Goal: Transaction & Acquisition: Download file/media

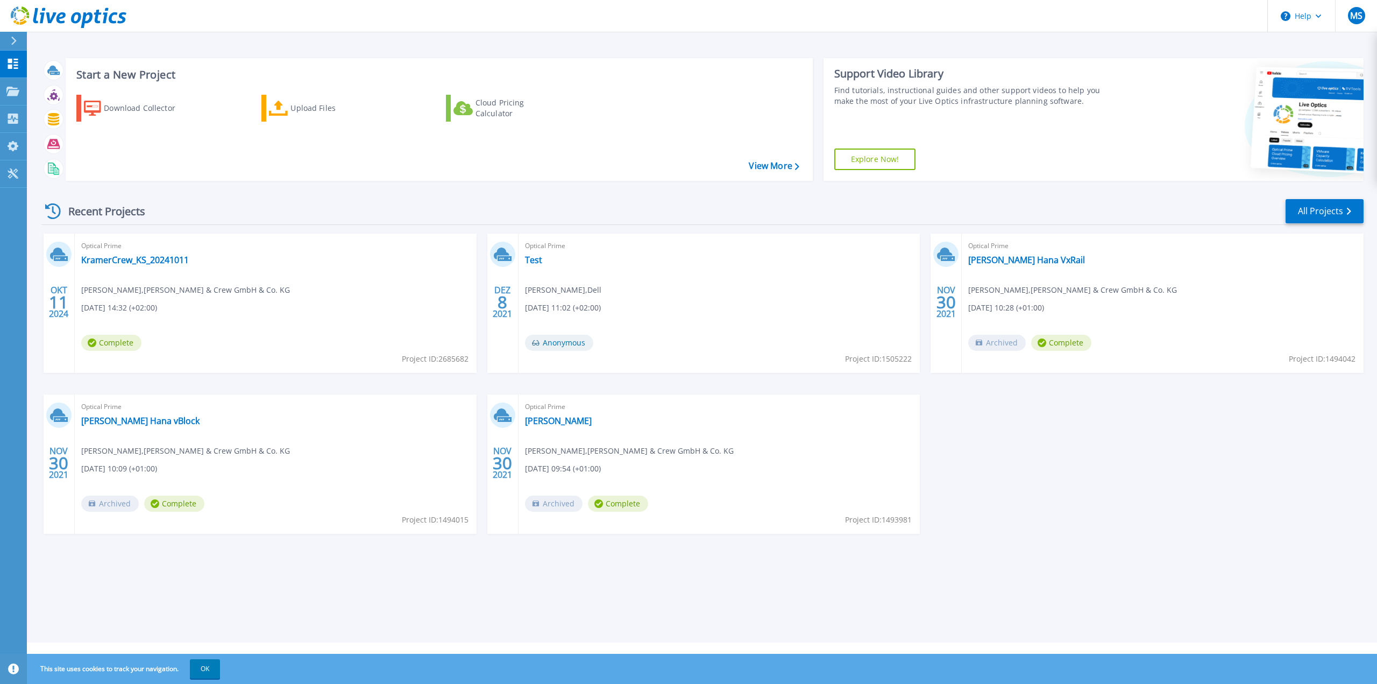
click at [565, 301] on div "Optical Prime Test Marcel Andre , Dell 12.08.2021, 11:02 (+02:00) Anonymous Pro…" at bounding box center [720, 302] width 402 height 139
click at [514, 257] on div at bounding box center [502, 254] width 25 height 25
click at [712, 309] on div "Optical Prime Test Marcel Andre , Dell 12.08.2021, 11:02 (+02:00) Anonymous Pro…" at bounding box center [720, 302] width 402 height 139
click at [756, 321] on div "Optical Prime Test Marcel Andre , Dell 12.08.2021, 11:02 (+02:00) Anonymous Pro…" at bounding box center [720, 302] width 402 height 139
click at [750, 280] on div "Optical Prime Test Marcel Andre , Dell 12.08.2021, 11:02 (+02:00) Anonymous Pro…" at bounding box center [720, 302] width 402 height 139
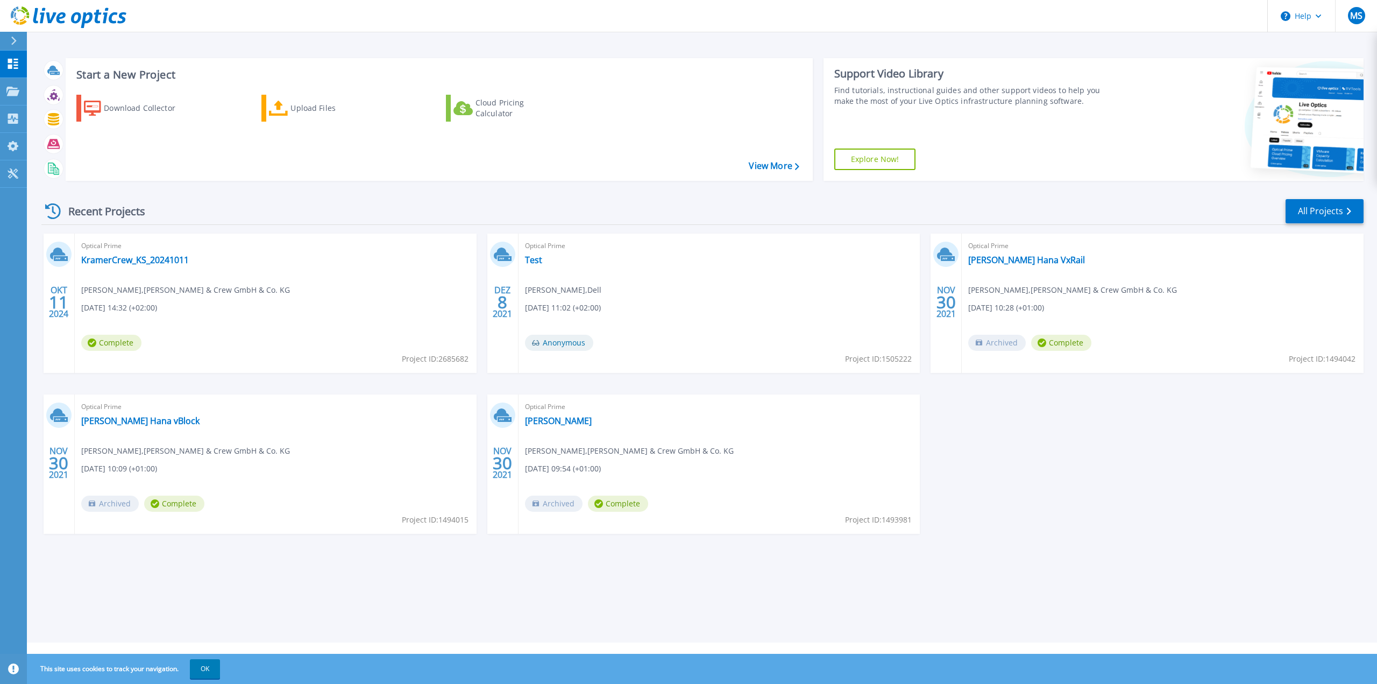
click at [751, 281] on div "Optical Prime Test Marcel Andre , Dell 12.08.2021, 11:02 (+02:00) Anonymous Pro…" at bounding box center [720, 302] width 402 height 139
click at [746, 281] on div "Optical Prime Test Marcel Andre , Dell 12.08.2021, 11:02 (+02:00) Anonymous Pro…" at bounding box center [720, 302] width 402 height 139
drag, startPoint x: 741, startPoint y: 281, endPoint x: 754, endPoint y: 276, distance: 13.6
click at [741, 283] on div "Optical Prime Test Marcel Andre , Dell 12.08.2021, 11:02 (+02:00) Anonymous Pro…" at bounding box center [720, 302] width 402 height 139
click at [1304, 211] on link "All Projects" at bounding box center [1325, 211] width 78 height 24
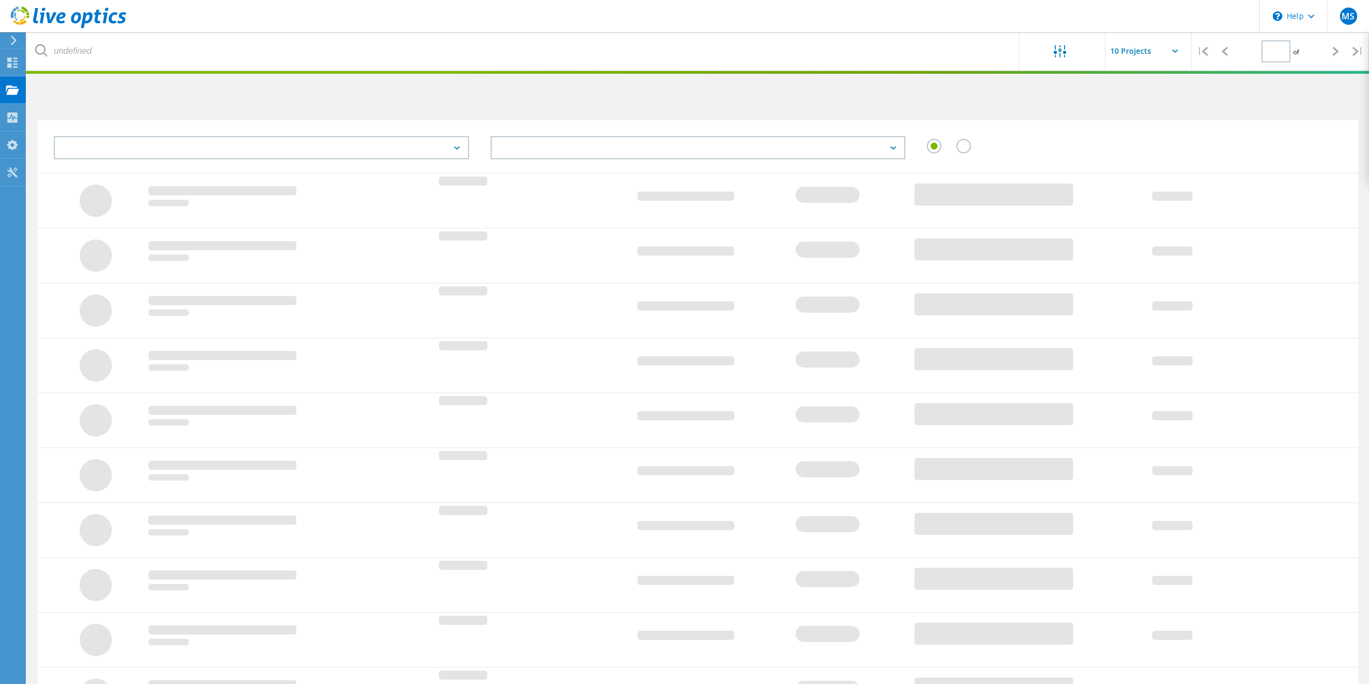
type input "1"
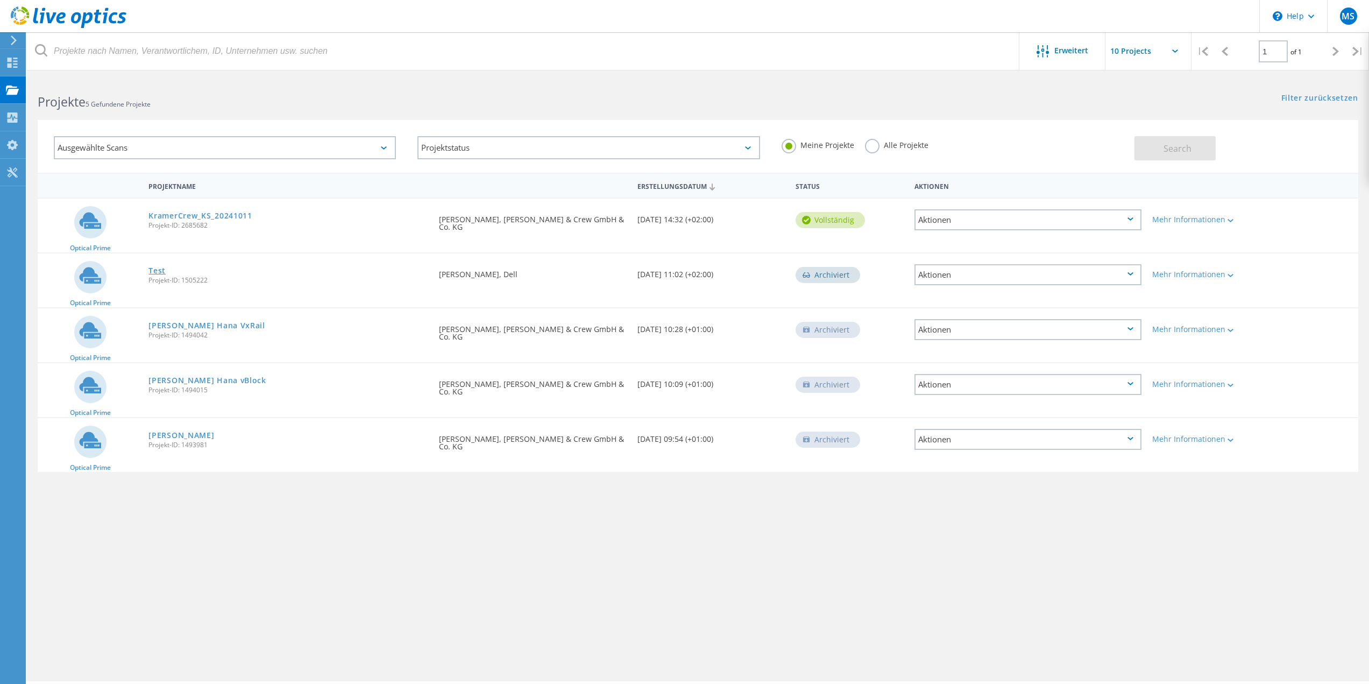
click at [159, 271] on link "Test" at bounding box center [156, 271] width 17 height 8
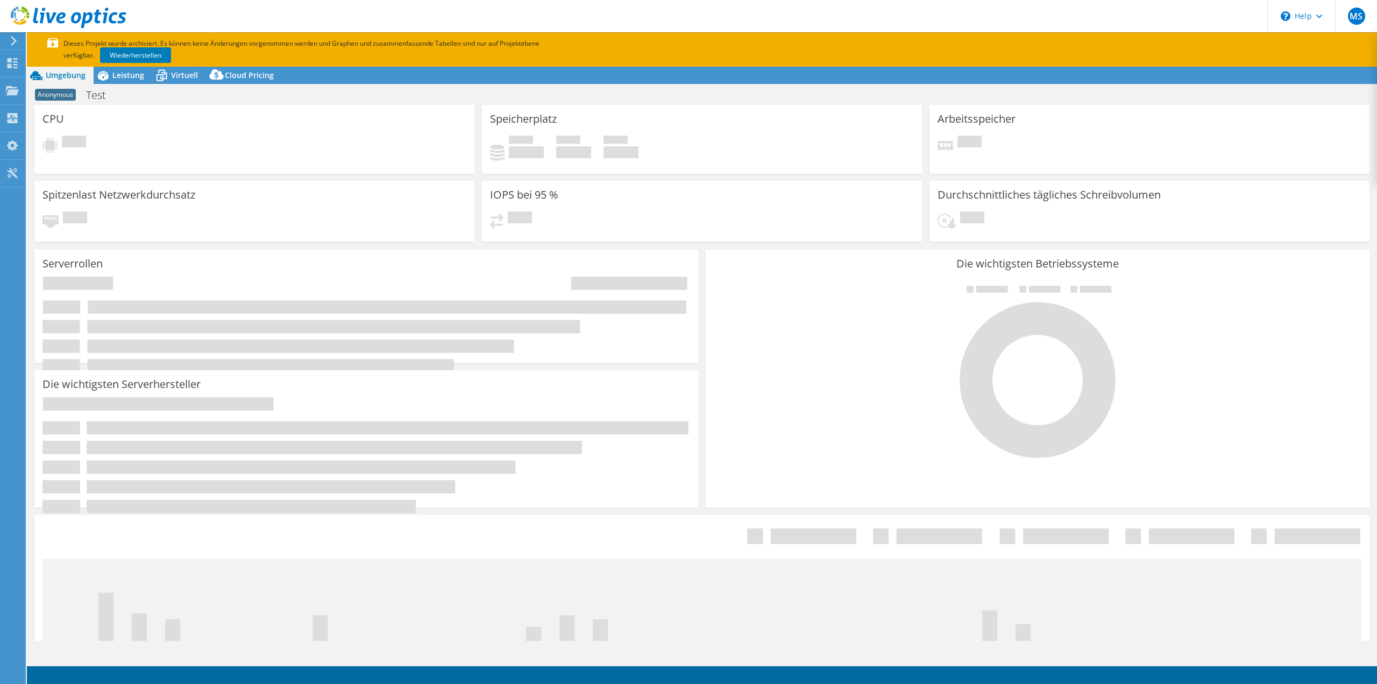
select select "USD"
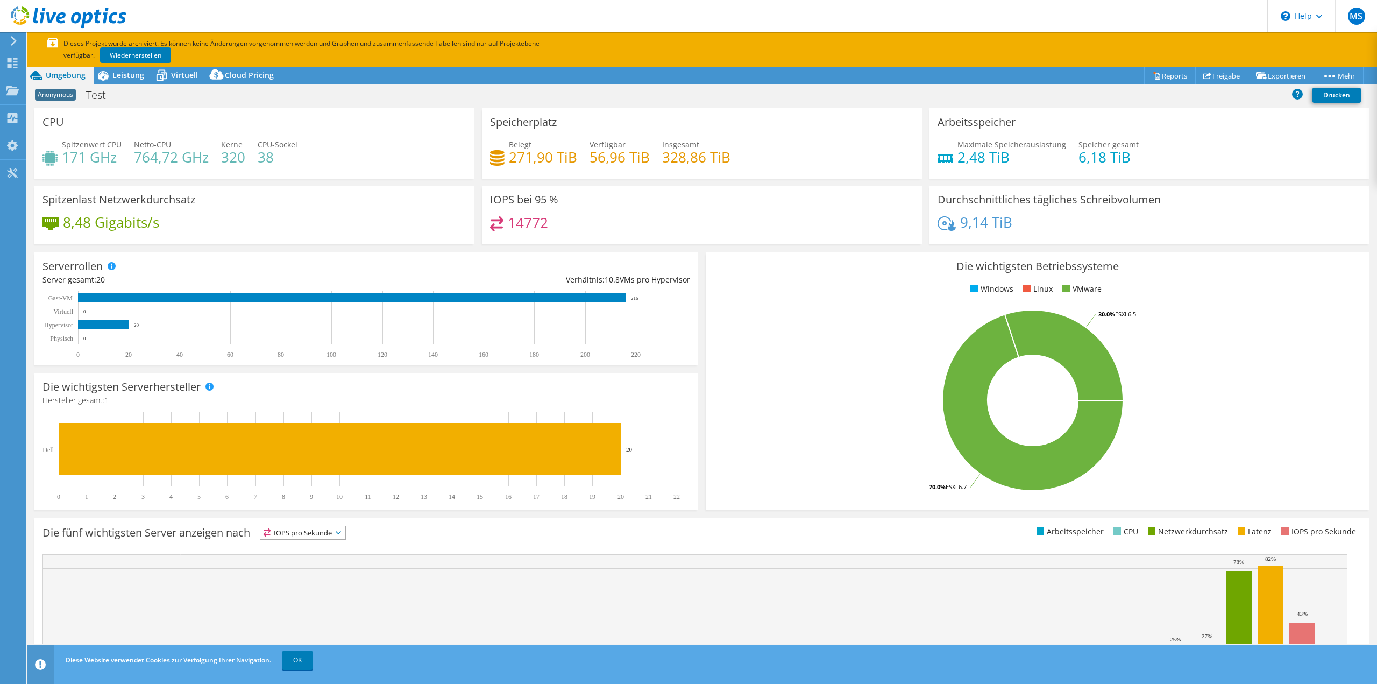
click at [9, 42] on div at bounding box center [12, 41] width 12 height 10
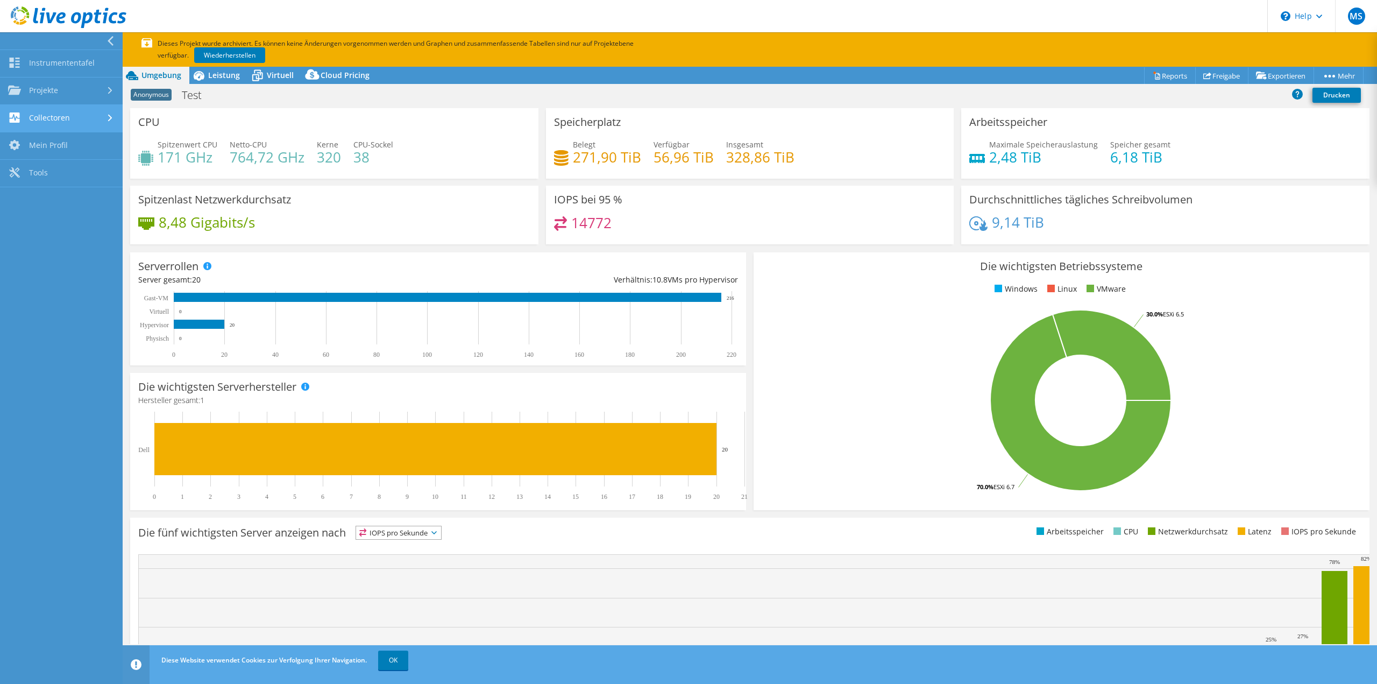
click at [68, 120] on link "Collectoren" at bounding box center [61, 118] width 123 height 27
click at [73, 148] on link "Collector herunterladen" at bounding box center [61, 149] width 123 height 34
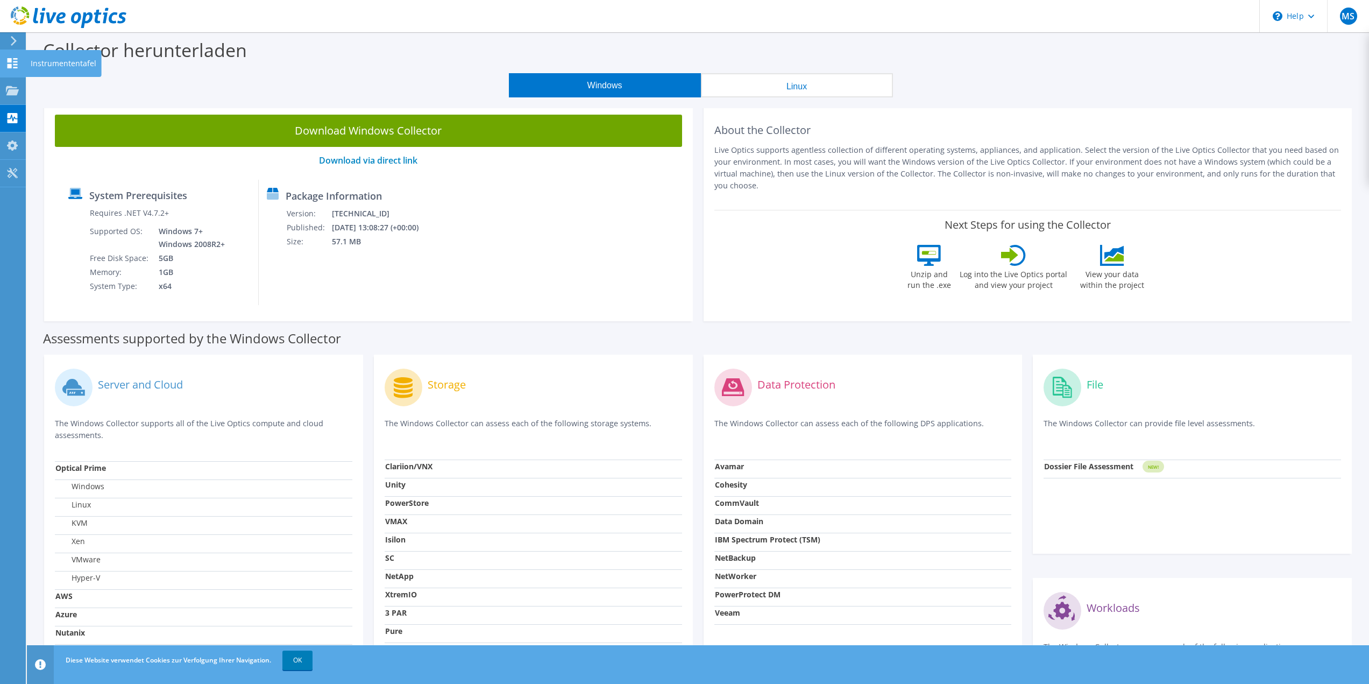
click at [15, 69] on div at bounding box center [12, 65] width 13 height 12
